Goal: Task Accomplishment & Management: Use online tool/utility

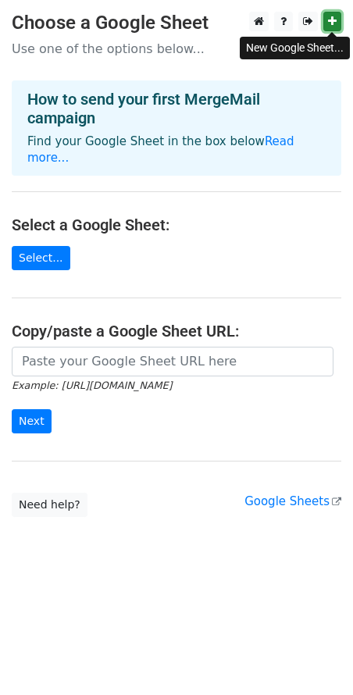
click at [337, 16] on link at bounding box center [332, 22] width 18 height 20
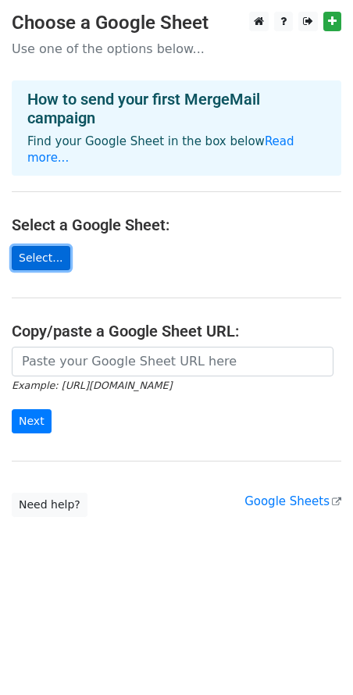
click at [35, 246] on link "Select..." at bounding box center [41, 258] width 59 height 24
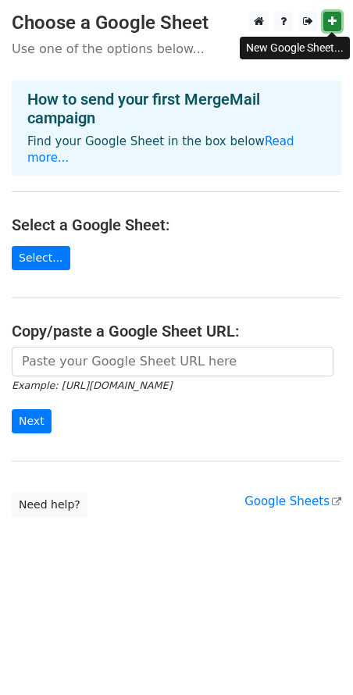
click at [337, 16] on link at bounding box center [332, 22] width 18 height 20
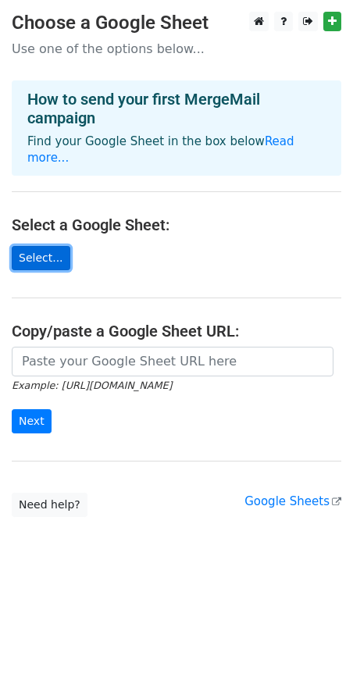
click at [41, 246] on link "Select..." at bounding box center [41, 258] width 59 height 24
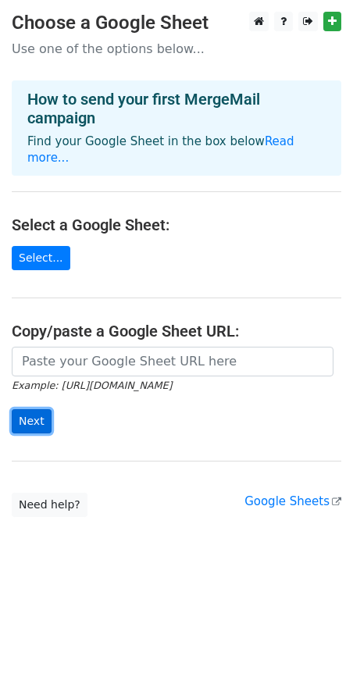
click at [35, 409] on input "Next" at bounding box center [32, 421] width 40 height 24
click at [100, 414] on form "Example: [URL][DOMAIN_NAME] Next" at bounding box center [176, 389] width 329 height 87
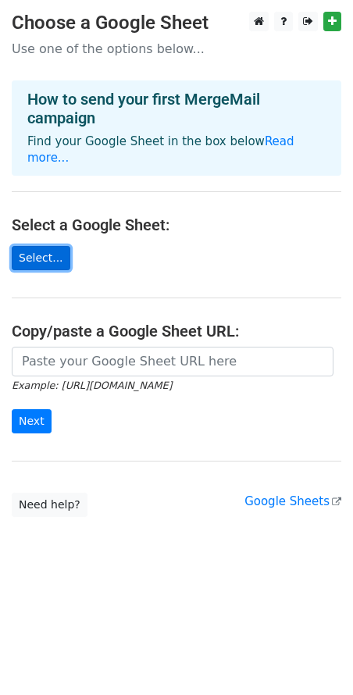
click at [48, 246] on link "Select..." at bounding box center [41, 258] width 59 height 24
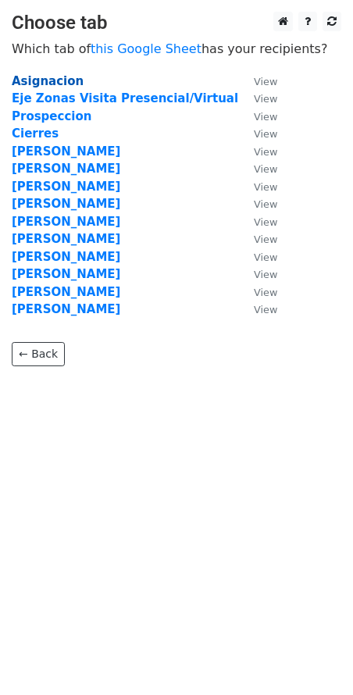
click at [58, 83] on strong "Asignacion" at bounding box center [48, 81] width 72 height 14
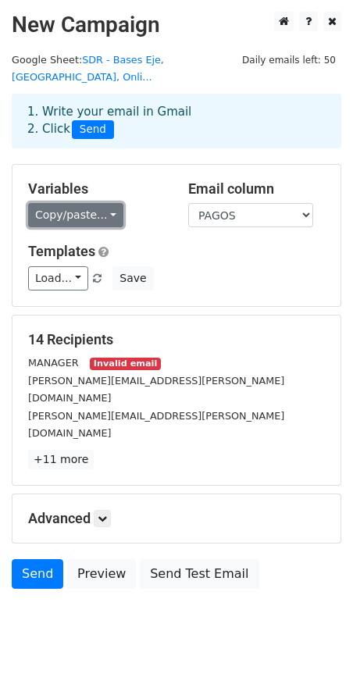
click at [107, 203] on link "Copy/paste..." at bounding box center [75, 215] width 95 height 24
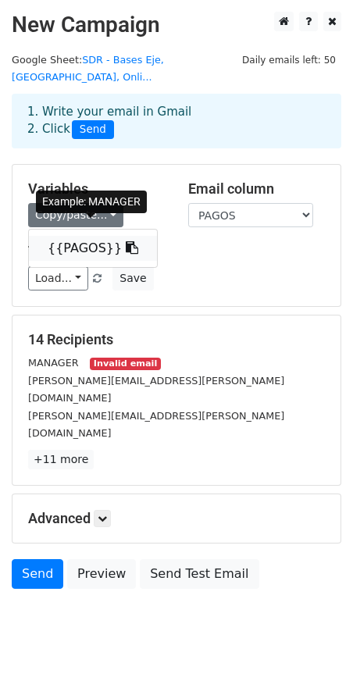
click at [85, 236] on link "{{PAGOS}}" at bounding box center [93, 248] width 128 height 25
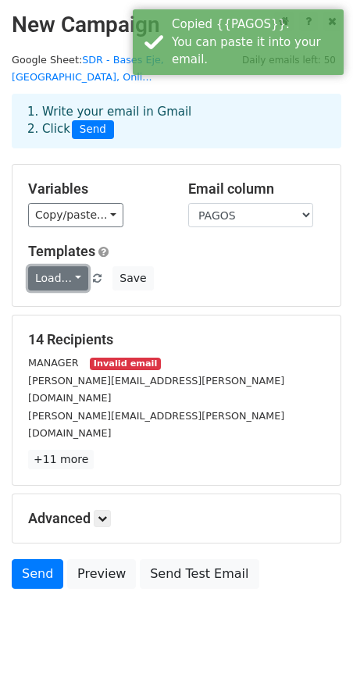
click at [76, 266] on link "Load..." at bounding box center [58, 278] width 60 height 24
